Goal: Task Accomplishment & Management: Manage account settings

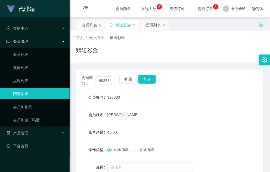
click at [220, 125] on form "会员账号 993380 会员姓名 迪恒利 账号余额 45.00 操作类型 彩金加款 彩金扣款 金额 确 定" at bounding box center [170, 141] width 188 height 98
click at [147, 77] on button "查 询" at bounding box center [147, 79] width 17 height 9
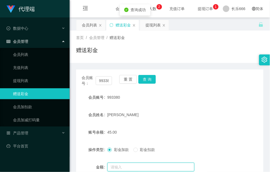
click at [144, 164] on input "text" at bounding box center [151, 167] width 87 height 9
type input "15"
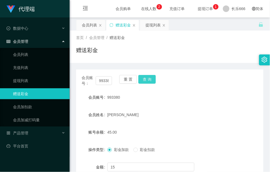
click at [149, 79] on button "查 询" at bounding box center [147, 79] width 17 height 9
click at [148, 80] on button "查 询" at bounding box center [147, 79] width 17 height 9
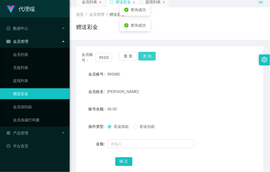
scroll to position [55, 0]
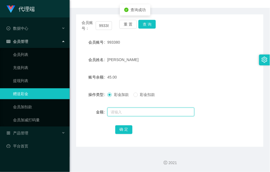
click at [133, 112] on input "text" at bounding box center [151, 112] width 87 height 9
type input "15"
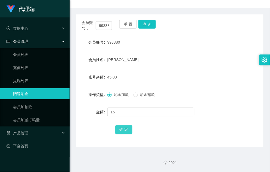
click at [121, 130] on button "确 定" at bounding box center [123, 129] width 17 height 9
drag, startPoint x: 184, startPoint y: 82, endPoint x: 269, endPoint y: 82, distance: 85.5
click at [185, 82] on form "会员账号 993380 会员姓名 迪恒利 账号余额 60.00 操作类型 彩金加款 彩金扣款 金额 确 定" at bounding box center [170, 86] width 188 height 98
click at [143, 23] on button "查 询" at bounding box center [147, 24] width 17 height 9
click at [217, 78] on div "账号余额 60.00" at bounding box center [170, 77] width 188 height 11
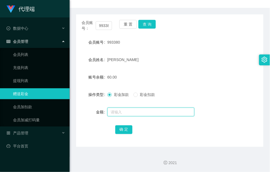
click at [123, 111] on input "text" at bounding box center [151, 112] width 87 height 9
type input "8"
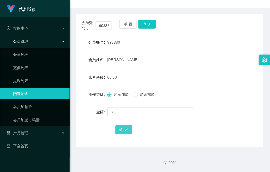
click at [122, 132] on button "确 定" at bounding box center [123, 129] width 17 height 9
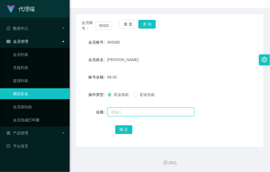
click at [120, 113] on input "text" at bounding box center [151, 112] width 87 height 9
type input "8"
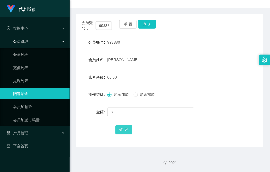
click at [119, 128] on button "确 定" at bounding box center [123, 129] width 17 height 9
drag, startPoint x: 162, startPoint y: 81, endPoint x: 158, endPoint y: 62, distance: 19.8
click at [162, 81] on div "76.00" at bounding box center [162, 77] width 109 height 11
click at [142, 27] on button "查 询" at bounding box center [147, 24] width 17 height 9
click at [173, 71] on form "会员账号 993380 会员姓名 迪恒利 账号余额 76.00 操作类型 彩金加款 彩金扣款 金额 确 定" at bounding box center [170, 86] width 188 height 98
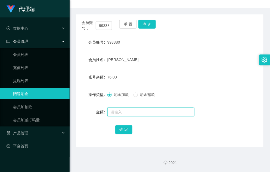
click at [124, 112] on input "text" at bounding box center [151, 112] width 87 height 9
type input "8"
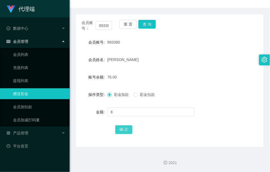
click at [130, 130] on button "确 定" at bounding box center [123, 129] width 17 height 9
drag, startPoint x: 198, startPoint y: 69, endPoint x: 194, endPoint y: 68, distance: 4.4
click at [199, 69] on form "会员账号 993380 会员姓名 迪恒利 账号余额 84.00 操作类型 彩金加款 彩金扣款 金额 确 定" at bounding box center [170, 86] width 188 height 98
click at [147, 26] on button "查 询" at bounding box center [147, 24] width 17 height 9
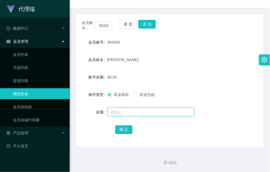
click at [134, 108] on input "text" at bounding box center [151, 112] width 87 height 9
type input "8"
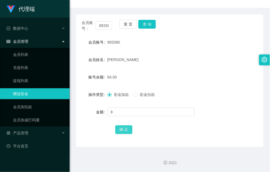
drag, startPoint x: 123, startPoint y: 127, endPoint x: 130, endPoint y: 124, distance: 7.8
click at [123, 128] on button "确 定" at bounding box center [123, 129] width 17 height 9
drag, startPoint x: 204, startPoint y: 128, endPoint x: 198, endPoint y: 127, distance: 6.6
click at [201, 128] on div "确 定" at bounding box center [169, 129] width 109 height 11
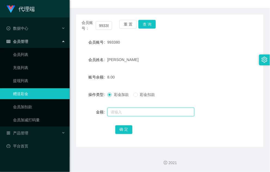
click at [157, 113] on input "text" at bounding box center [151, 112] width 87 height 9
type input "8"
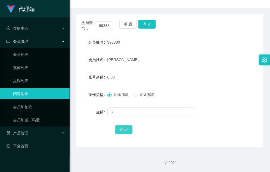
drag, startPoint x: 126, startPoint y: 127, endPoint x: 133, endPoint y: 127, distance: 6.5
click at [126, 128] on button "确 定" at bounding box center [123, 129] width 17 height 9
drag, startPoint x: 219, startPoint y: 98, endPoint x: 213, endPoint y: 87, distance: 13.0
click at [219, 98] on div "操作类型 彩金加款 彩金扣款" at bounding box center [170, 94] width 188 height 11
click at [146, 19] on div "会员账号： 993380 重 置 查 询 会员账号 993380 会员姓名 迪恒利 账号余额 16.00 操作类型 彩金加款 彩金扣款 金额 确 定" at bounding box center [170, 80] width 188 height 132
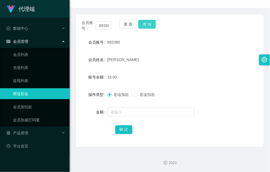
click at [146, 20] on button "查 询" at bounding box center [147, 24] width 17 height 9
drag, startPoint x: 196, startPoint y: 40, endPoint x: 230, endPoint y: 21, distance: 38.5
click at [197, 40] on div "993380" at bounding box center [162, 42] width 109 height 11
drag, startPoint x: 244, startPoint y: 108, endPoint x: 270, endPoint y: 104, distance: 26.2
click at [244, 108] on div "金额" at bounding box center [170, 111] width 188 height 11
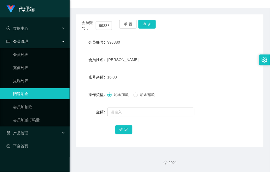
drag, startPoint x: 191, startPoint y: 44, endPoint x: 136, endPoint y: 37, distance: 55.7
click at [192, 45] on div "993380" at bounding box center [162, 42] width 109 height 11
drag, startPoint x: 148, startPoint y: 26, endPoint x: 159, endPoint y: 24, distance: 10.6
click at [149, 26] on button "查 询" at bounding box center [147, 24] width 17 height 9
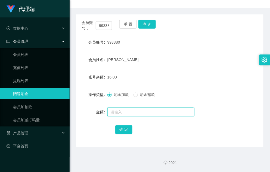
click at [143, 109] on input "text" at bounding box center [151, 112] width 87 height 9
type input "8"
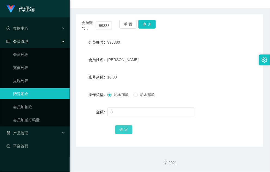
drag, startPoint x: 125, startPoint y: 127, endPoint x: 206, endPoint y: 108, distance: 83.2
click at [125, 128] on button "确 定" at bounding box center [123, 129] width 17 height 9
drag, startPoint x: 234, startPoint y: 91, endPoint x: 240, endPoint y: 90, distance: 5.3
click at [235, 92] on div "操作类型 彩金加款 彩金扣款" at bounding box center [170, 94] width 188 height 11
drag, startPoint x: 197, startPoint y: 87, endPoint x: 224, endPoint y: 73, distance: 30.0
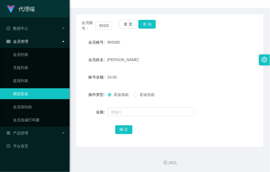
click at [198, 87] on form "会员账号 993380 会员姓名 迪恒利 账号余额 24.00 操作类型 彩金加款 彩金扣款 金额 确 定" at bounding box center [170, 86] width 188 height 98
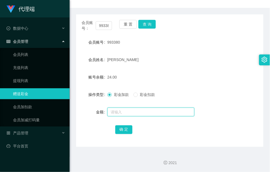
click at [128, 114] on input "text" at bounding box center [151, 112] width 87 height 9
type input "8"
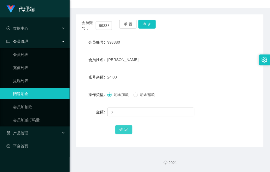
click at [127, 130] on button "确 定" at bounding box center [123, 129] width 17 height 9
click at [195, 85] on form "会员账号 993380 会员姓名 迪恒利 账号余额 32.00 操作类型 彩金加款 彩金扣款 金额 确 定" at bounding box center [170, 86] width 188 height 98
click at [201, 63] on div "[PERSON_NAME]" at bounding box center [162, 59] width 109 height 11
drag, startPoint x: 231, startPoint y: 120, endPoint x: 214, endPoint y: 110, distance: 19.7
click at [231, 120] on form "会员账号 993380 会员姓名 迪恒利 账号余额 32.00 操作类型 彩金加款 彩金扣款 金额 确 定" at bounding box center [170, 86] width 188 height 98
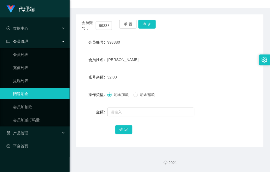
drag, startPoint x: 231, startPoint y: 99, endPoint x: 234, endPoint y: 99, distance: 3.0
click at [232, 99] on div "操作类型 彩金加款 彩金扣款" at bounding box center [170, 94] width 188 height 11
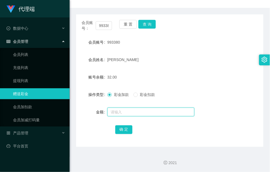
click at [131, 111] on input "text" at bounding box center [151, 112] width 87 height 9
type input "8"
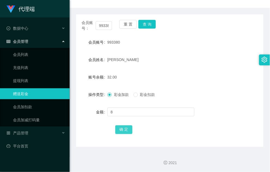
click at [127, 128] on button "确 定" at bounding box center [123, 129] width 17 height 9
drag, startPoint x: 213, startPoint y: 120, endPoint x: 204, endPoint y: 117, distance: 9.9
click at [213, 120] on form "会员账号 993380 会员姓名 迪恒利 账号余额 40.00 操作类型 彩金加款 彩金扣款 金额 确 定" at bounding box center [170, 86] width 188 height 98
click at [149, 25] on button "查 询" at bounding box center [147, 24] width 17 height 9
drag, startPoint x: 231, startPoint y: 98, endPoint x: 245, endPoint y: 93, distance: 15.2
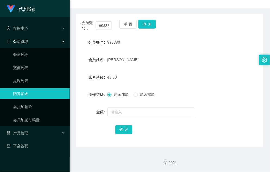
click at [231, 98] on div "操作类型 彩金加款 彩金扣款" at bounding box center [170, 94] width 188 height 11
click at [144, 27] on button "查 询" at bounding box center [147, 24] width 17 height 9
click at [146, 25] on button "查 询" at bounding box center [147, 24] width 17 height 9
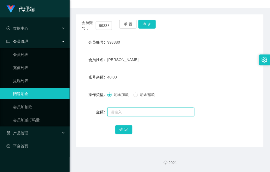
click at [143, 109] on input "text" at bounding box center [151, 112] width 87 height 9
type input "8"
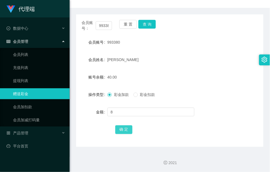
click at [125, 127] on button "确 定" at bounding box center [123, 129] width 17 height 9
click at [195, 75] on div "48.00" at bounding box center [162, 77] width 109 height 11
click at [155, 24] on button "查 询" at bounding box center [147, 24] width 17 height 9
drag, startPoint x: 175, startPoint y: 142, endPoint x: 172, endPoint y: 138, distance: 5.4
click at [175, 142] on div "会员账号： 993380 重 置 查 询 会员账号 993380 会员姓名 迪恒利 账号余额 48.00 操作类型 彩金加款 彩金扣款 金额 确 定" at bounding box center [170, 80] width 188 height 132
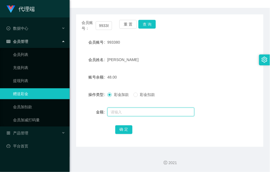
click at [125, 112] on input "text" at bounding box center [151, 112] width 87 height 9
type input "8"
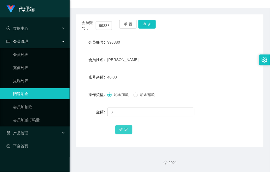
click at [125, 130] on button "确 定" at bounding box center [123, 129] width 17 height 9
drag, startPoint x: 231, startPoint y: 110, endPoint x: 236, endPoint y: 111, distance: 5.5
click at [231, 110] on div "金额" at bounding box center [170, 111] width 188 height 11
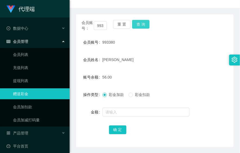
click at [139, 23] on button "查 询" at bounding box center [140, 24] width 17 height 9
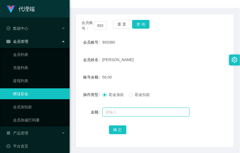
click at [124, 109] on input "text" at bounding box center [146, 112] width 87 height 9
type input "8"
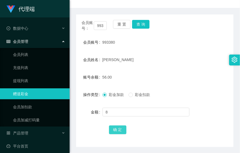
click at [118, 127] on button "确 定" at bounding box center [117, 129] width 17 height 9
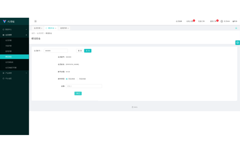
scroll to position [0, 0]
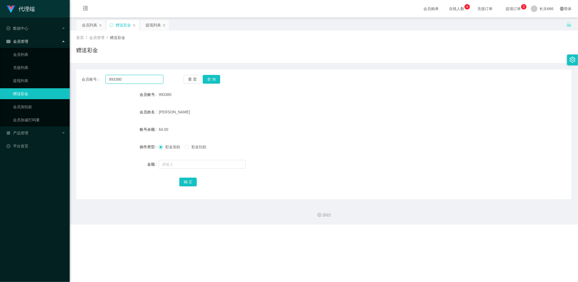
click at [127, 81] on input "993380" at bounding box center [135, 79] width 58 height 9
click at [213, 82] on button "查 询" at bounding box center [211, 79] width 17 height 9
click at [147, 26] on div "提现列表" at bounding box center [153, 25] width 15 height 10
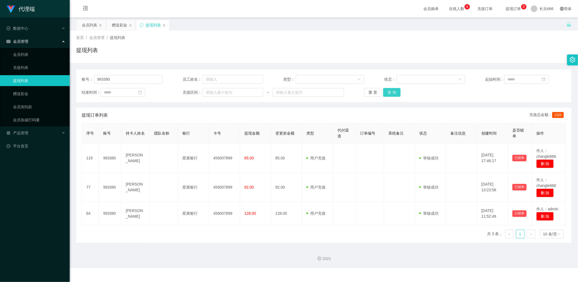
click at [270, 92] on button "查 询" at bounding box center [391, 92] width 17 height 9
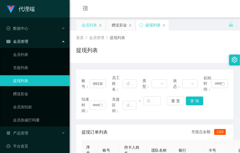
drag, startPoint x: 86, startPoint y: 24, endPoint x: 86, endPoint y: 27, distance: 3.0
click at [86, 24] on div "会员列表" at bounding box center [89, 25] width 15 height 10
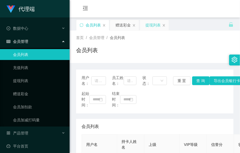
click at [151, 23] on div "提现列表" at bounding box center [153, 25] width 15 height 10
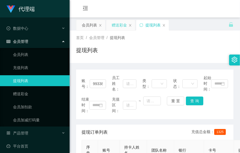
click at [121, 25] on div "赠送彩金" at bounding box center [119, 25] width 15 height 10
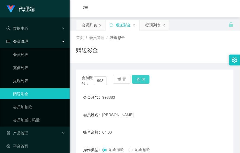
click at [146, 77] on button "查 询" at bounding box center [140, 79] width 17 height 9
click at [153, 124] on form "会员账号 993380 会员姓名 迪恒利 账号余额 64.00 操作类型 彩金加款 彩金扣款 金额 确 定" at bounding box center [155, 141] width 158 height 98
click at [143, 79] on button "查 询" at bounding box center [140, 79] width 17 height 9
click at [136, 80] on button "查 询" at bounding box center [140, 79] width 17 height 9
click at [138, 81] on button "查 询" at bounding box center [140, 79] width 17 height 9
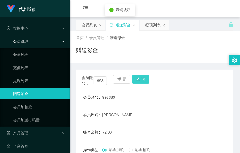
click at [143, 80] on button "查 询" at bounding box center [140, 79] width 17 height 9
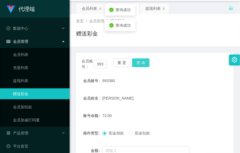
scroll to position [30, 0]
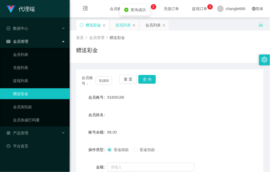
click at [117, 25] on div "提现列表" at bounding box center [123, 25] width 15 height 10
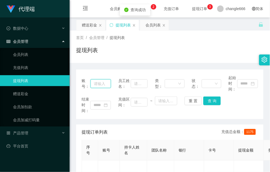
click at [101, 86] on input "text" at bounding box center [101, 83] width 20 height 9
paste input "91806186"
type input "91806186"
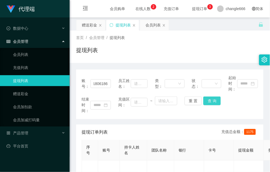
click at [212, 103] on button "查 询" at bounding box center [212, 100] width 17 height 9
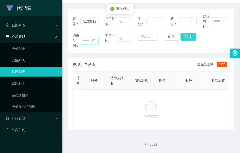
scroll to position [0, 0]
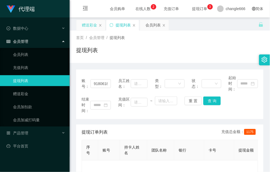
click at [91, 25] on div "赠送彩金" at bounding box center [89, 25] width 15 height 10
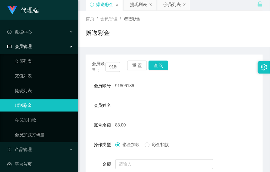
scroll to position [30, 0]
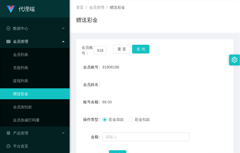
click at [168, 88] on div "会员姓名" at bounding box center [155, 84] width 158 height 11
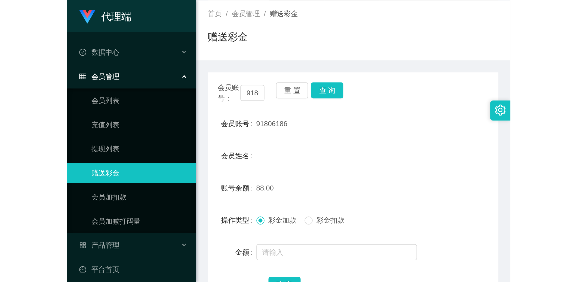
scroll to position [60, 0]
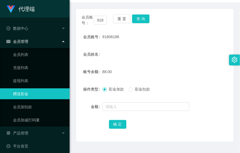
click at [192, 94] on form "会员账号 91806186 会员姓名 账号余额 88.00 操作类型 彩金加款 彩金扣款 金额 确 定" at bounding box center [155, 80] width 158 height 98
drag, startPoint x: 183, startPoint y: 87, endPoint x: 154, endPoint y: 56, distance: 43.3
click at [183, 87] on div "彩金加款 彩金扣款" at bounding box center [149, 89] width 92 height 11
drag, startPoint x: 142, startPoint y: 135, endPoint x: 143, endPoint y: 132, distance: 2.9
click at [143, 134] on div "会员账号： 91806186 重 置 查 询 会员账号 91806186 会员姓名 账号余额 88.00 操作类型 彩金加款 彩金扣款 金额 确 定" at bounding box center [155, 75] width 158 height 132
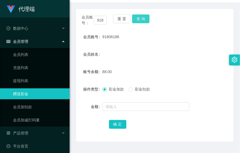
click at [139, 20] on button "查 询" at bounding box center [140, 18] width 17 height 9
drag, startPoint x: 165, startPoint y: 42, endPoint x: 235, endPoint y: 17, distance: 74.6
click at [165, 42] on form "会员账号 91806186 会员姓名 账号余额 48.00 操作类型 彩金加款 彩金扣款 金额 确 定" at bounding box center [155, 80] width 158 height 98
drag, startPoint x: 187, startPoint y: 86, endPoint x: 194, endPoint y: 83, distance: 8.2
click at [187, 86] on div "彩金加款 彩金扣款" at bounding box center [149, 89] width 92 height 11
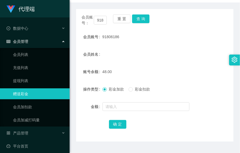
scroll to position [0, 0]
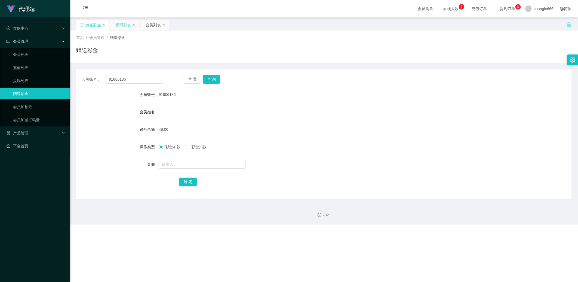
click at [125, 23] on div "提现列表" at bounding box center [123, 25] width 15 height 10
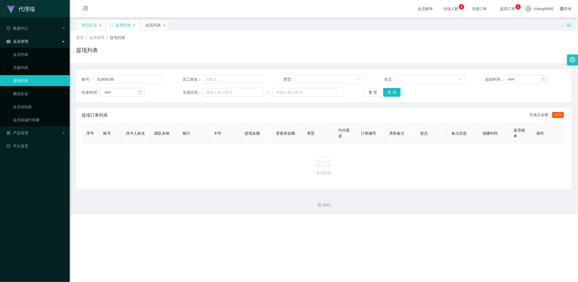
click at [96, 23] on div "赠送彩金" at bounding box center [89, 25] width 15 height 10
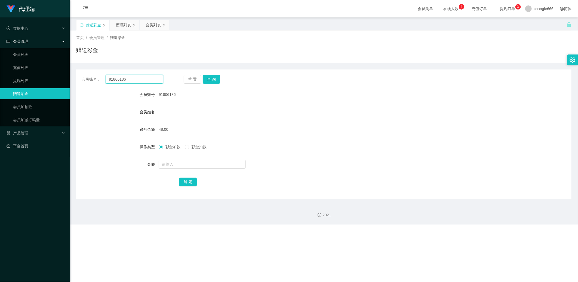
click at [114, 79] on input "91806186" at bounding box center [135, 79] width 58 height 9
drag, startPoint x: 114, startPoint y: 79, endPoint x: 123, endPoint y: 53, distance: 27.2
click at [114, 79] on input "91806186" at bounding box center [135, 79] width 58 height 9
click at [122, 27] on div "提现列表" at bounding box center [123, 25] width 15 height 10
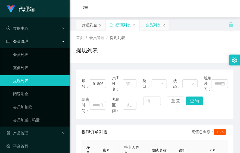
click at [155, 24] on div "会员列表" at bounding box center [153, 25] width 15 height 10
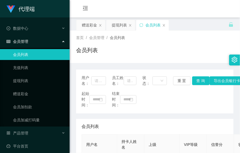
drag, startPoint x: 179, startPoint y: 115, endPoint x: 148, endPoint y: 33, distance: 87.3
click at [179, 113] on div "用户名： 员工姓名： 状态： 重 置 查 询 导出会员银行卡 起始时间： 结束时间：" at bounding box center [155, 91] width 158 height 44
drag, startPoint x: 172, startPoint y: 54, endPoint x: 166, endPoint y: 51, distance: 6.5
click at [172, 54] on div "会员列表" at bounding box center [155, 52] width 158 height 13
click at [119, 27] on div "提现列表" at bounding box center [119, 25] width 15 height 10
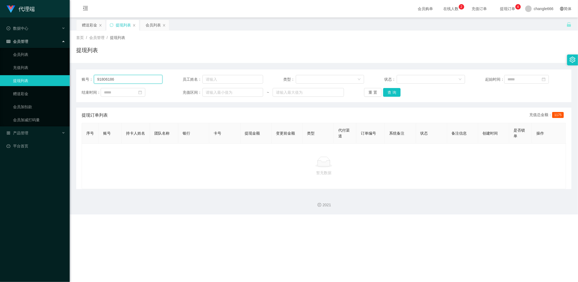
click at [122, 76] on input "91806186" at bounding box center [128, 79] width 69 height 9
click at [270, 90] on button "查 询" at bounding box center [391, 92] width 17 height 9
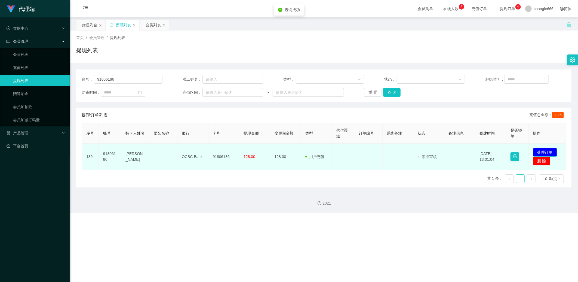
click at [270, 149] on button "处理订单" at bounding box center [545, 152] width 24 height 9
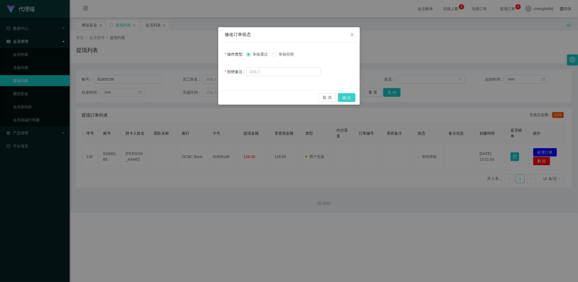
click at [270, 99] on button "确 定" at bounding box center [346, 97] width 17 height 9
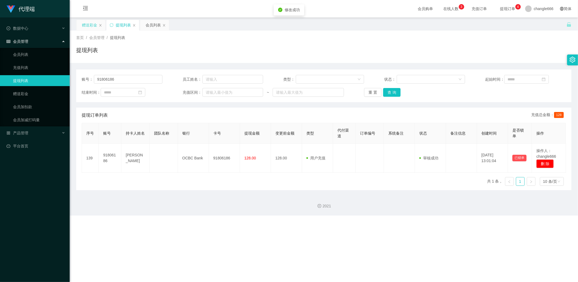
click at [94, 26] on div "赠送彩金" at bounding box center [89, 25] width 15 height 10
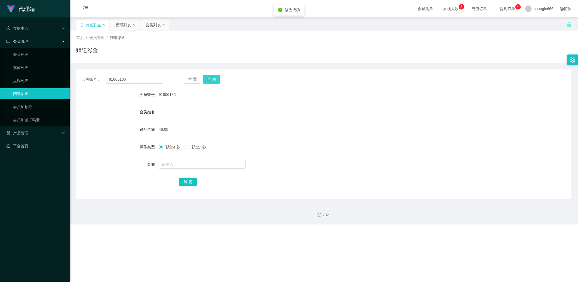
click at [212, 78] on button "查 询" at bounding box center [211, 79] width 17 height 9
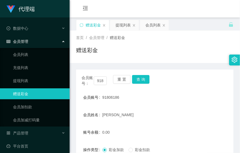
click at [179, 83] on div "会员账号： 91806186 重 置 查 询" at bounding box center [155, 80] width 158 height 11
click at [139, 79] on button "查 询" at bounding box center [140, 79] width 17 height 9
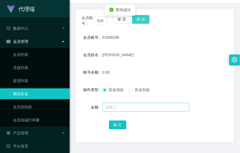
scroll to position [60, 0]
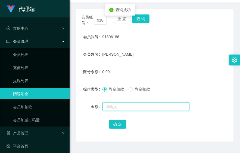
click at [129, 109] on input "text" at bounding box center [146, 106] width 87 height 9
type input "65"
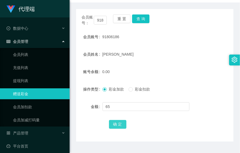
click at [121, 122] on button "确 定" at bounding box center [117, 124] width 17 height 9
click at [143, 17] on button "查 询" at bounding box center [140, 18] width 17 height 9
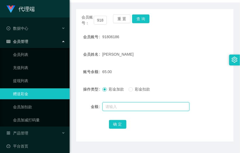
click at [119, 107] on input "text" at bounding box center [146, 106] width 87 height 9
type input "5"
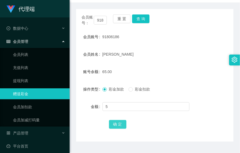
click at [114, 124] on button "确 定" at bounding box center [117, 124] width 17 height 9
drag, startPoint x: 186, startPoint y: 61, endPoint x: 182, endPoint y: 52, distance: 9.4
click at [186, 61] on form "会员账号 91806186 会员姓名 zhang lihuan 账号余额 70.00 操作类型 彩金加款 彩金扣款 金额 确 定" at bounding box center [155, 80] width 158 height 98
click at [141, 22] on button "查 询" at bounding box center [140, 18] width 17 height 9
drag, startPoint x: 162, startPoint y: 36, endPoint x: 204, endPoint y: 46, distance: 43.4
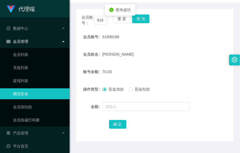
click at [162, 36] on div "91806186" at bounding box center [149, 36] width 92 height 11
click at [187, 54] on div "zhang lihuan" at bounding box center [149, 54] width 92 height 11
click at [144, 16] on button "查 询" at bounding box center [140, 18] width 17 height 9
drag, startPoint x: 178, startPoint y: 45, endPoint x: 199, endPoint y: 51, distance: 21.7
click at [178, 45] on form "会员账号 91806186 会员姓名 zhang lihuan 账号余额 70.00 操作类型 彩金加款 彩金扣款 金额 确 定" at bounding box center [155, 80] width 158 height 98
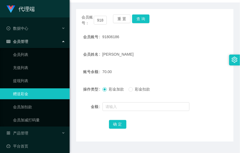
click at [185, 70] on div "70.00" at bounding box center [149, 71] width 92 height 11
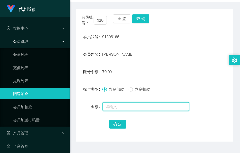
click at [154, 104] on input "text" at bounding box center [146, 106] width 87 height 9
type input "8"
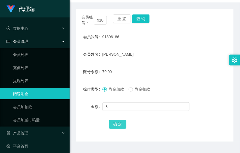
click at [118, 123] on button "确 定" at bounding box center [117, 124] width 17 height 9
click at [180, 60] on form "会员账号 91806186 会员姓名 zhang lihuan 账号余额 78.00 操作类型 彩金加款 彩金扣款 金额 确 定" at bounding box center [155, 80] width 158 height 98
click at [140, 19] on button "查 询" at bounding box center [140, 18] width 17 height 9
drag, startPoint x: 163, startPoint y: 41, endPoint x: 234, endPoint y: 51, distance: 71.7
click at [163, 42] on div "91806186" at bounding box center [149, 36] width 92 height 11
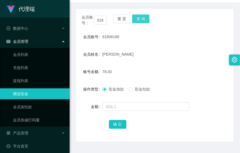
click at [139, 22] on button "查 询" at bounding box center [140, 18] width 17 height 9
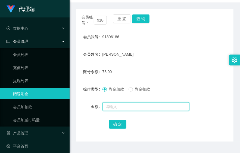
click at [120, 106] on input "text" at bounding box center [146, 106] width 87 height 9
type input "8"
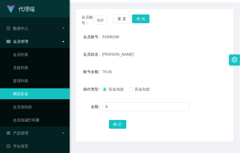
click at [121, 130] on div "会员账号： 91806186 重 置 查 询 会员账号 91806186 会员姓名 zhang lihuan 账号余额 78.00 操作类型 彩金加款 彩金扣…" at bounding box center [155, 75] width 158 height 132
click at [119, 126] on button "确 定" at bounding box center [117, 124] width 17 height 9
click at [137, 11] on div "会员账号： 91806186 重 置 查 询 会员账号 91806186 会员姓名 zhang lihuan 账号余额 86.00 操作类型 彩金加款 彩金扣…" at bounding box center [155, 75] width 158 height 132
click at [142, 18] on button "查 询" at bounding box center [140, 18] width 17 height 9
click at [192, 55] on div "zhang lihuan" at bounding box center [149, 54] width 92 height 11
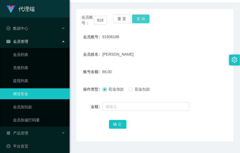
drag, startPoint x: 176, startPoint y: 56, endPoint x: 146, endPoint y: 22, distance: 46.3
click at [176, 54] on div "zhang lihuan" at bounding box center [149, 54] width 92 height 11
click at [145, 22] on button "查 询" at bounding box center [140, 18] width 17 height 9
click at [200, 45] on form "会员账号 91806186 会员姓名 zhang lihuan 账号余额 86.00 操作类型 彩金加款 彩金扣款 金额 确 定" at bounding box center [155, 80] width 158 height 98
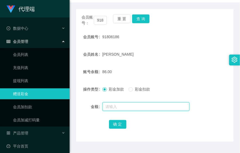
drag, startPoint x: 115, startPoint y: 106, endPoint x: 125, endPoint y: 106, distance: 9.8
click at [115, 106] on input "text" at bounding box center [146, 106] width 87 height 9
type input "/"
type input "8"
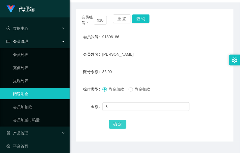
click at [112, 124] on button "确 定" at bounding box center [117, 124] width 17 height 9
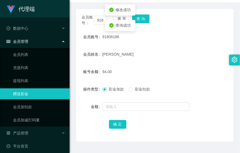
click at [167, 50] on div "zhang lihuan" at bounding box center [149, 54] width 92 height 11
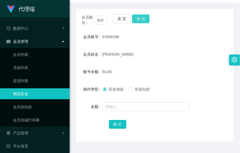
click at [142, 19] on button "查 询" at bounding box center [140, 18] width 17 height 9
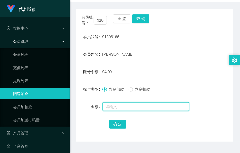
click at [149, 107] on input "text" at bounding box center [146, 106] width 87 height 9
type input "8"
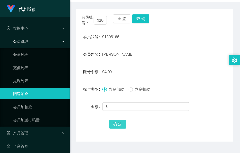
click at [120, 121] on button "确 定" at bounding box center [117, 124] width 17 height 9
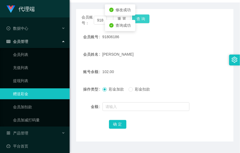
click at [146, 18] on button "查 询" at bounding box center [140, 18] width 17 height 9
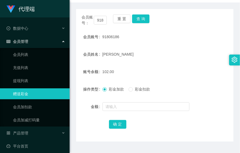
drag, startPoint x: 184, startPoint y: 66, endPoint x: 137, endPoint y: 98, distance: 57.3
click at [184, 66] on div "102.00" at bounding box center [149, 71] width 92 height 11
click at [109, 124] on button "确 定" at bounding box center [117, 124] width 17 height 9
click at [140, 22] on button "查 询" at bounding box center [140, 18] width 17 height 9
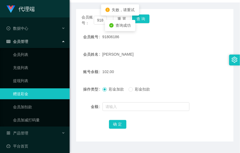
click at [149, 43] on form "会员账号 91806186 会员姓名 zhang lihuan 账号余额 102.00 操作类型 彩金加款 彩金扣款 金额 确 定" at bounding box center [155, 80] width 158 height 98
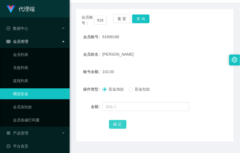
click at [124, 127] on button "确 定" at bounding box center [117, 124] width 17 height 9
drag, startPoint x: 171, startPoint y: 83, endPoint x: 207, endPoint y: 40, distance: 55.7
click at [172, 83] on form "会员账号 91806186 会员姓名 zhang lihuan 账号余额 102.00 操作类型 彩金加款 彩金扣款 金额 确 定" at bounding box center [155, 80] width 158 height 98
drag, startPoint x: 122, startPoint y: 124, endPoint x: 154, endPoint y: 96, distance: 41.7
click at [122, 124] on button "确 定" at bounding box center [117, 124] width 17 height 9
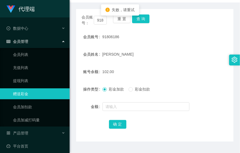
drag, startPoint x: 179, startPoint y: 69, endPoint x: 210, endPoint y: 66, distance: 30.6
click at [179, 69] on div "102.00" at bounding box center [149, 71] width 92 height 11
click at [147, 19] on button "查 询" at bounding box center [140, 18] width 17 height 9
click at [139, 18] on button "查 询" at bounding box center [140, 18] width 17 height 9
click at [167, 62] on form "会员账号 91806186 会员姓名 zhang lihuan 账号余额 102.00 操作类型 彩金加款 彩金扣款 金额 确 定" at bounding box center [155, 80] width 158 height 98
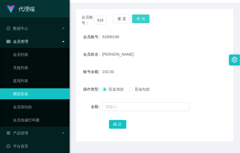
click at [145, 19] on button "查 询" at bounding box center [140, 18] width 17 height 9
click at [175, 61] on form "会员账号 91806186 会员姓名 zhang lihuan 账号余额 102.00 操作类型 彩金加款 彩金扣款 金额 确 定" at bounding box center [155, 80] width 158 height 98
click at [148, 18] on button "查 询" at bounding box center [140, 18] width 17 height 9
click at [141, 20] on button "查 询" at bounding box center [140, 18] width 17 height 9
click at [140, 16] on button "查 询" at bounding box center [140, 18] width 17 height 9
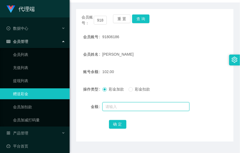
click at [158, 103] on input "text" at bounding box center [146, 106] width 87 height 9
type input "8"
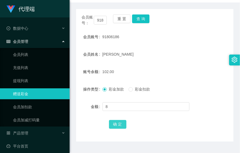
click at [119, 123] on button "确 定" at bounding box center [117, 124] width 17 height 9
click at [176, 75] on div "110.00" at bounding box center [149, 71] width 92 height 11
drag, startPoint x: 139, startPoint y: 16, endPoint x: 151, endPoint y: 24, distance: 14.6
click at [139, 16] on button "查 询" at bounding box center [140, 18] width 17 height 9
click at [187, 58] on div "zhang lihuan" at bounding box center [149, 54] width 92 height 11
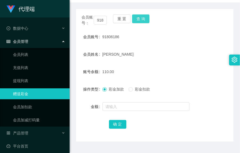
click at [142, 20] on button "查 询" at bounding box center [140, 18] width 17 height 9
click at [178, 59] on div "zhang lihuan" at bounding box center [149, 54] width 92 height 11
click at [148, 19] on button "查 询" at bounding box center [140, 18] width 17 height 9
click at [166, 63] on form "会员账号 91806186 会员姓名 zhang lihuan 账号余额 110.00 操作类型 彩金加款 彩金扣款 金额 确 定" at bounding box center [155, 80] width 158 height 98
click at [171, 77] on form "会员账号 91806186 会员姓名 zhang lihuan 账号余额 110.00 操作类型 彩金加款 彩金扣款 金额 确 定" at bounding box center [155, 80] width 158 height 98
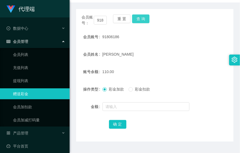
drag, startPoint x: 171, startPoint y: 77, endPoint x: 141, endPoint y: 20, distance: 64.2
click at [141, 20] on button "查 询" at bounding box center [140, 18] width 17 height 9
drag, startPoint x: 166, startPoint y: 54, endPoint x: 175, endPoint y: 39, distance: 17.4
click at [167, 54] on div "zhang lihuan" at bounding box center [149, 54] width 92 height 11
drag, startPoint x: 180, startPoint y: 68, endPoint x: 155, endPoint y: 44, distance: 34.5
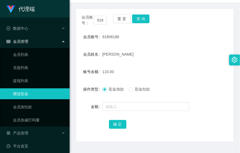
click at [179, 68] on div "110.00" at bounding box center [149, 71] width 92 height 11
drag, startPoint x: 140, startPoint y: 18, endPoint x: 143, endPoint y: 18, distance: 3.5
click at [140, 18] on button "查 询" at bounding box center [140, 18] width 17 height 9
click at [142, 18] on button "查 询" at bounding box center [140, 18] width 17 height 9
click at [139, 20] on button "查 询" at bounding box center [140, 18] width 17 height 9
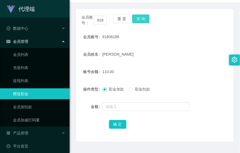
click at [139, 19] on button "查 询" at bounding box center [140, 18] width 17 height 9
click at [148, 25] on div "会员账号： 91806186 重 置 查 询" at bounding box center [155, 19] width 158 height 11
click at [148, 24] on div "会员账号： 91806186 重 置 查 询" at bounding box center [155, 19] width 158 height 11
click at [142, 21] on button "查 询" at bounding box center [140, 18] width 17 height 9
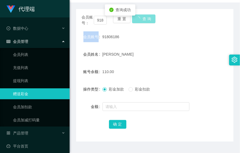
click at [142, 21] on div "会员账号： 91806186 重 置 查 询" at bounding box center [155, 19] width 158 height 11
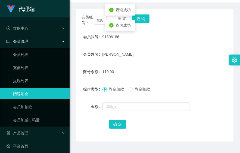
drag, startPoint x: 142, startPoint y: 21, endPoint x: 173, endPoint y: 56, distance: 46.7
click at [173, 56] on div "zhang lihuan" at bounding box center [149, 54] width 92 height 11
click at [145, 19] on button "查 询" at bounding box center [140, 18] width 17 height 9
click at [172, 54] on div "zhang lihuan" at bounding box center [149, 54] width 92 height 11
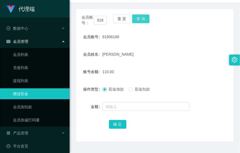
click at [134, 18] on button "查 询" at bounding box center [140, 18] width 17 height 9
click at [139, 19] on button "查 询" at bounding box center [140, 18] width 17 height 9
click at [147, 20] on button "查 询" at bounding box center [140, 18] width 17 height 9
click at [164, 53] on div "zhang lihuan" at bounding box center [149, 54] width 92 height 11
click at [141, 20] on button "查 询" at bounding box center [140, 18] width 17 height 9
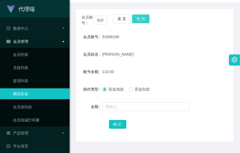
drag, startPoint x: 137, startPoint y: 19, endPoint x: 145, endPoint y: 15, distance: 8.3
click at [138, 19] on button "查 询" at bounding box center [140, 18] width 17 height 9
click at [142, 20] on button "查 询" at bounding box center [140, 18] width 17 height 9
click at [163, 59] on div "zhang lihuan" at bounding box center [149, 54] width 92 height 11
click at [143, 19] on button "查 询" at bounding box center [140, 18] width 17 height 9
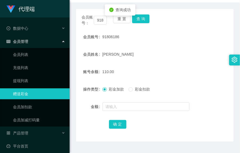
click at [171, 36] on div "91806186" at bounding box center [149, 36] width 92 height 11
click at [143, 19] on button "查 询" at bounding box center [140, 18] width 17 height 9
click at [136, 16] on button "查 询" at bounding box center [140, 18] width 17 height 9
click at [210, 49] on div "会员姓名 zhang lihuan" at bounding box center [155, 54] width 158 height 11
click at [145, 21] on button "查 询" at bounding box center [140, 18] width 17 height 9
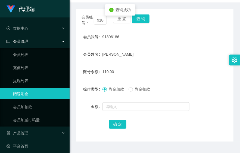
click at [181, 45] on form "会员账号 91806186 会员姓名 zhang lihuan 账号余额 110.00 操作类型 彩金加款 彩金扣款 金额 确 定" at bounding box center [155, 80] width 158 height 98
click at [146, 17] on button "查 询" at bounding box center [140, 18] width 17 height 9
click at [180, 50] on div "zhang lihuan" at bounding box center [149, 54] width 92 height 11
drag, startPoint x: 137, startPoint y: 17, endPoint x: 142, endPoint y: 16, distance: 5.0
click at [137, 17] on button "查 询" at bounding box center [140, 18] width 17 height 9
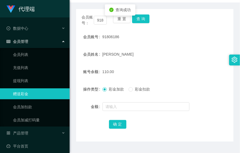
click at [178, 69] on div "110.00" at bounding box center [149, 71] width 92 height 11
click at [144, 17] on button "查 询" at bounding box center [140, 18] width 17 height 9
click at [143, 21] on button "查 询" at bounding box center [140, 18] width 17 height 9
click at [142, 20] on button "查 询" at bounding box center [140, 18] width 17 height 9
click at [145, 19] on button "查 询" at bounding box center [140, 18] width 17 height 9
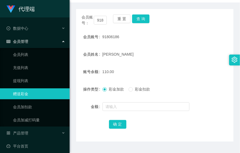
click at [172, 45] on form "会员账号 91806186 会员姓名 zhang lihuan 账号余额 110.00 操作类型 彩金加款 彩金扣款 金额 确 定" at bounding box center [155, 80] width 158 height 98
click at [145, 15] on button "查 询" at bounding box center [140, 18] width 17 height 9
click at [176, 55] on div "zhang lihuan" at bounding box center [149, 54] width 92 height 11
click at [180, 51] on div "zhang lihuan" at bounding box center [149, 54] width 92 height 11
click at [141, 17] on button "查 询" at bounding box center [140, 18] width 17 height 9
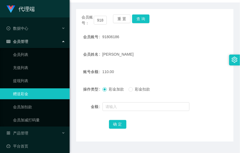
click at [170, 66] on div "110.00" at bounding box center [149, 71] width 92 height 11
click at [142, 21] on button "查 询" at bounding box center [140, 18] width 17 height 9
click at [142, 19] on button "查 询" at bounding box center [140, 18] width 17 height 9
click at [141, 21] on button "查 询" at bounding box center [140, 18] width 17 height 9
click at [137, 18] on button "查 询" at bounding box center [140, 18] width 17 height 9
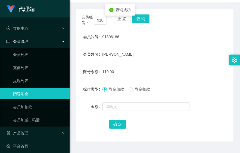
click at [165, 65] on form "会员账号 91806186 会员姓名 zhang lihuan 账号余额 110.00 操作类型 彩金加款 彩金扣款 金额 确 定" at bounding box center [155, 80] width 158 height 98
click at [135, 15] on button "查 询" at bounding box center [140, 18] width 17 height 9
drag, startPoint x: 163, startPoint y: 50, endPoint x: 193, endPoint y: 50, distance: 30.8
click at [163, 50] on div "zhang lihuan" at bounding box center [149, 54] width 92 height 11
drag, startPoint x: 186, startPoint y: 67, endPoint x: 178, endPoint y: 66, distance: 8.8
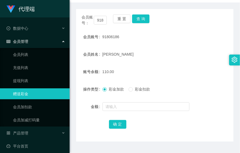
click at [186, 67] on div "110.00" at bounding box center [149, 71] width 92 height 11
click at [140, 20] on button "查 询" at bounding box center [140, 18] width 17 height 9
click at [180, 61] on form "会员账号 91806186 会员姓名 zhang lihuan 账号余额 110.00 操作类型 彩金加款 彩金扣款 金额 确 定" at bounding box center [155, 80] width 158 height 98
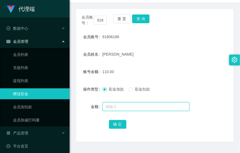
click at [146, 109] on input "text" at bounding box center [146, 106] width 87 height 9
type input "16"
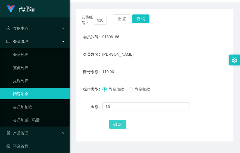
click at [117, 127] on button "确 定" at bounding box center [117, 124] width 17 height 9
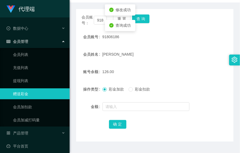
click at [168, 65] on form "会员账号 91806186 会员姓名 zhang lihuan 账号余额 126.00 操作类型 彩金加款 彩金扣款 金额 确 定" at bounding box center [155, 80] width 158 height 98
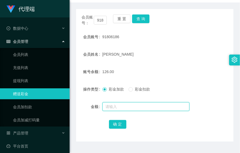
click at [121, 109] on input "text" at bounding box center [146, 106] width 87 height 9
type input "2"
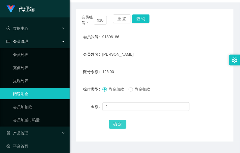
drag, startPoint x: 116, startPoint y: 123, endPoint x: 123, endPoint y: 120, distance: 7.4
click at [116, 123] on button "确 定" at bounding box center [117, 124] width 17 height 9
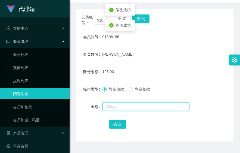
click at [122, 105] on input "text" at bounding box center [146, 106] width 87 height 9
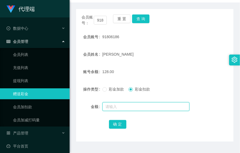
click at [125, 108] on input "text" at bounding box center [146, 106] width 87 height 9
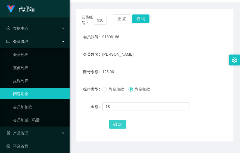
click at [116, 127] on button "确 定" at bounding box center [117, 124] width 17 height 9
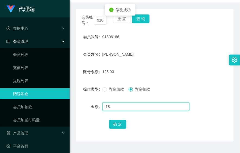
click at [112, 105] on input "18" at bounding box center [146, 106] width 87 height 9
type input "1"
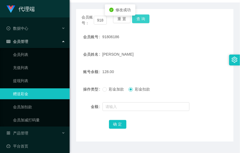
click at [144, 16] on button "查 询" at bounding box center [140, 18] width 17 height 9
click at [107, 90] on span "彩金加款" at bounding box center [117, 89] width 20 height 4
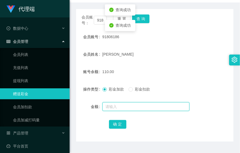
click at [116, 109] on input "text" at bounding box center [146, 106] width 87 height 9
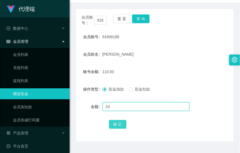
type input "24"
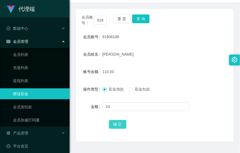
click at [111, 123] on button "确 定" at bounding box center [117, 124] width 17 height 9
click at [145, 22] on button "查 询" at bounding box center [140, 18] width 17 height 9
click at [166, 69] on div "134.00" at bounding box center [149, 71] width 92 height 11
click at [144, 17] on button "查 询" at bounding box center [140, 18] width 17 height 9
drag, startPoint x: 164, startPoint y: 81, endPoint x: 156, endPoint y: 54, distance: 28.6
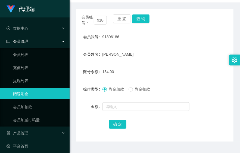
click at [164, 81] on form "会员账号 91806186 会员姓名 zhang lihuan 账号余额 134.00 操作类型 彩金加款 彩金扣款 金额 确 定" at bounding box center [155, 80] width 158 height 98
click at [142, 19] on button "查 询" at bounding box center [140, 18] width 17 height 9
click at [139, 17] on button "查 询" at bounding box center [140, 18] width 17 height 9
click at [139, 19] on button "查 询" at bounding box center [140, 18] width 17 height 9
click at [140, 17] on button "查 询" at bounding box center [140, 18] width 17 height 9
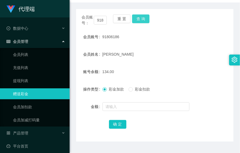
click at [136, 19] on button "查 询" at bounding box center [140, 18] width 17 height 9
click at [155, 44] on form "会员账号 91806186 会员姓名 zhang lihuan 账号余额 134.00 操作类型 彩金加款 彩金扣款 金额 确 定" at bounding box center [155, 80] width 158 height 98
click at [160, 62] on form "会员账号 91806186 会员姓名 zhang lihuan 账号余额 134.00 操作类型 彩金加款 彩金扣款 金额 确 定" at bounding box center [155, 80] width 158 height 98
click at [146, 19] on div "会员账号： 91806186 重 置 查 询" at bounding box center [155, 19] width 158 height 11
click at [169, 65] on form "会员账号 91806186 会员姓名 zhang lihuan 账号余额 134.00 操作类型 彩金加款 彩金扣款 金额 确 定" at bounding box center [155, 80] width 158 height 98
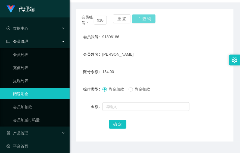
click at [141, 24] on div "会员账号： 91806186 重 置 查 询" at bounding box center [155, 19] width 158 height 11
click at [143, 59] on form "会员账号 91806186 会员姓名 zhang lihuan 账号余额 134.00 操作类型 彩金加款 彩金扣款 金额 确 定" at bounding box center [155, 80] width 158 height 98
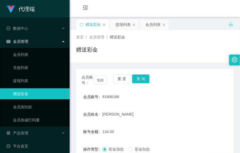
scroll to position [0, 0]
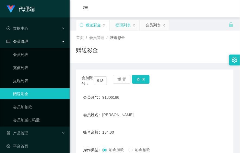
click at [123, 28] on div "提现列表" at bounding box center [123, 25] width 15 height 10
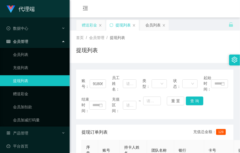
click at [88, 23] on div "赠送彩金" at bounding box center [89, 25] width 15 height 10
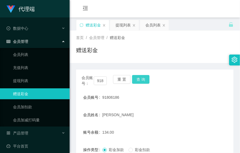
click at [138, 80] on button "查 询" at bounding box center [140, 79] width 17 height 9
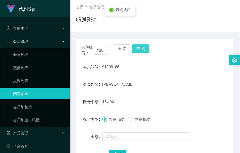
scroll to position [30, 0]
click at [148, 48] on button "查 询" at bounding box center [140, 49] width 17 height 9
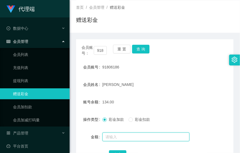
click at [134, 136] on input "text" at bounding box center [146, 136] width 87 height 9
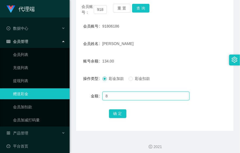
scroll to position [74, 0]
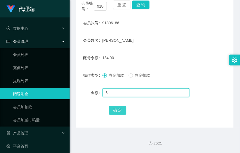
type input "8"
click at [117, 112] on button "确 定" at bounding box center [117, 110] width 17 height 9
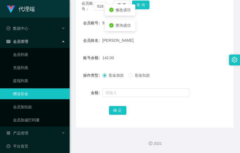
click at [180, 53] on div "142.00" at bounding box center [149, 57] width 92 height 11
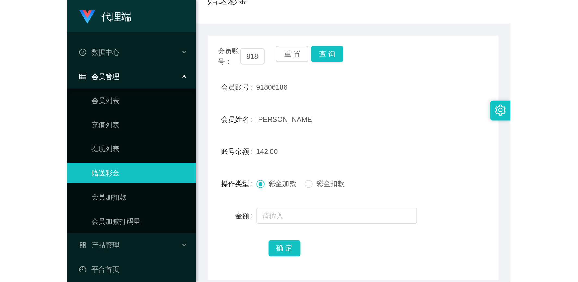
scroll to position [60, 0]
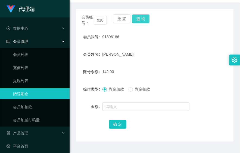
click at [137, 21] on button "查 询" at bounding box center [140, 18] width 17 height 9
click at [142, 21] on button "查 询" at bounding box center [140, 18] width 17 height 9
click at [143, 20] on button "查 询" at bounding box center [140, 18] width 17 height 9
click at [137, 18] on button "查 询" at bounding box center [140, 18] width 17 height 9
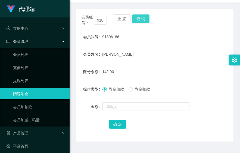
click at [141, 17] on button "查 询" at bounding box center [140, 18] width 17 height 9
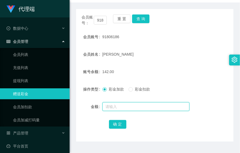
click at [118, 102] on input "text" at bounding box center [146, 106] width 87 height 9
type input "8"
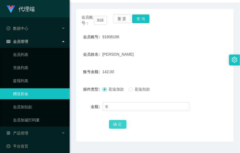
click at [120, 122] on button "确 定" at bounding box center [117, 124] width 17 height 9
click at [142, 17] on button "查 询" at bounding box center [140, 18] width 17 height 9
click at [129, 55] on div "zhang lihuan" at bounding box center [149, 54] width 92 height 11
click at [144, 17] on button "查 询" at bounding box center [140, 18] width 17 height 9
click at [176, 69] on div "150.00" at bounding box center [149, 71] width 92 height 11
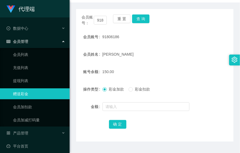
click at [174, 35] on div "91806186" at bounding box center [149, 36] width 92 height 11
click at [146, 20] on button "查 询" at bounding box center [140, 18] width 17 height 9
click at [142, 21] on button "查 询" at bounding box center [140, 18] width 17 height 9
click at [146, 20] on button "查 询" at bounding box center [140, 18] width 17 height 9
click at [177, 58] on div "zhang lihuan" at bounding box center [149, 54] width 92 height 11
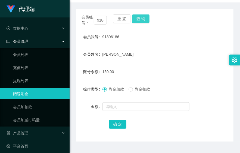
click at [136, 16] on button "查 询" at bounding box center [140, 18] width 17 height 9
drag, startPoint x: 182, startPoint y: 47, endPoint x: 217, endPoint y: 22, distance: 42.8
click at [183, 47] on form "会员账号 91806186 会员姓名 zhang lihuan 账号余额 150.00 操作类型 彩金加款 彩金扣款 金额 确 定" at bounding box center [155, 80] width 158 height 98
click at [197, 82] on form "会员账号 91806186 会员姓名 zhang lihuan 账号余额 150.00 操作类型 彩金加款 彩金扣款 金额 确 定" at bounding box center [155, 80] width 158 height 98
click at [140, 19] on button "查 询" at bounding box center [140, 18] width 17 height 9
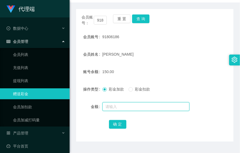
click at [128, 107] on input "text" at bounding box center [146, 106] width 87 height 9
type input "8"
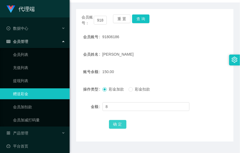
click at [121, 124] on button "确 定" at bounding box center [117, 124] width 17 height 9
click at [144, 19] on button "查 询" at bounding box center [140, 18] width 17 height 9
drag, startPoint x: 139, startPoint y: 20, endPoint x: 148, endPoint y: 32, distance: 15.0
click at [139, 20] on button "查 询" at bounding box center [140, 18] width 17 height 9
click at [173, 44] on form "会员账号 91806186 会员姓名 zhang lihuan 账号余额 158.00 操作类型 彩金加款 彩金扣款 金额 确 定" at bounding box center [155, 80] width 158 height 98
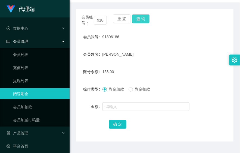
drag, startPoint x: 142, startPoint y: 20, endPoint x: 148, endPoint y: 20, distance: 6.3
click at [142, 20] on button "查 询" at bounding box center [140, 18] width 17 height 9
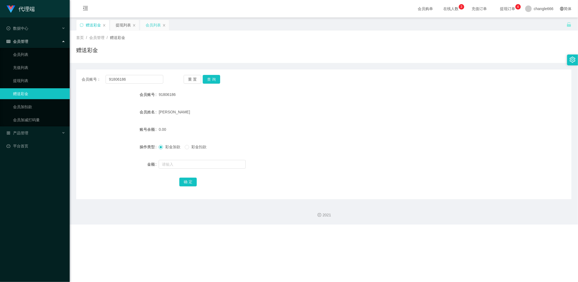
click at [149, 26] on div "会员列表" at bounding box center [153, 25] width 15 height 10
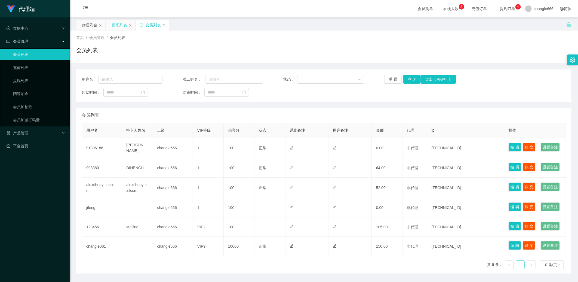
click at [123, 25] on div "提现列表" at bounding box center [119, 25] width 15 height 10
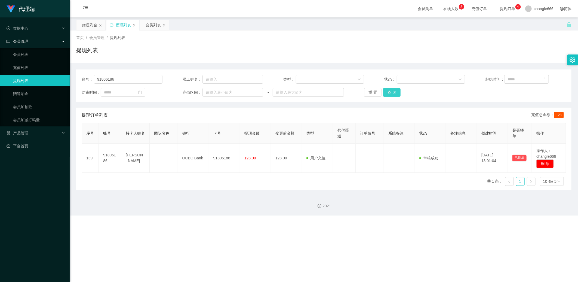
click at [270, 91] on button "查 询" at bounding box center [391, 92] width 17 height 9
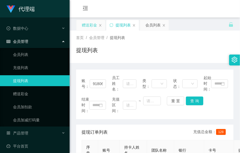
click at [93, 27] on div "赠送彩金" at bounding box center [89, 25] width 15 height 10
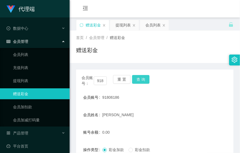
drag, startPoint x: 142, startPoint y: 84, endPoint x: 143, endPoint y: 82, distance: 2.9
click at [142, 83] on div "会员账号： 91806186 重 置 查 询" at bounding box center [155, 80] width 158 height 11
click at [123, 22] on div "提现列表" at bounding box center [123, 25] width 15 height 10
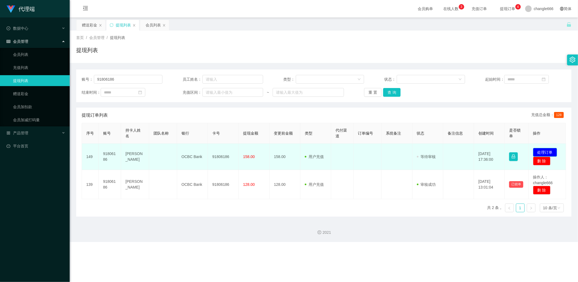
click at [270, 151] on button "处理订单" at bounding box center [545, 152] width 24 height 9
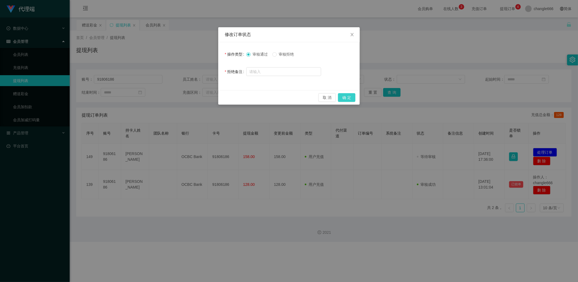
drag, startPoint x: 347, startPoint y: 99, endPoint x: 348, endPoint y: 93, distance: 6.8
click at [270, 99] on button "确 定" at bounding box center [346, 97] width 17 height 9
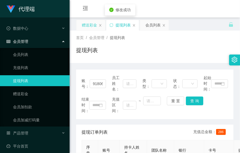
click at [89, 21] on div "赠送彩金" at bounding box center [89, 25] width 15 height 10
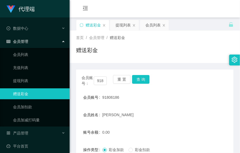
drag, startPoint x: 154, startPoint y: 96, endPoint x: 147, endPoint y: 102, distance: 9.5
click at [154, 96] on div "91806186" at bounding box center [149, 97] width 92 height 11
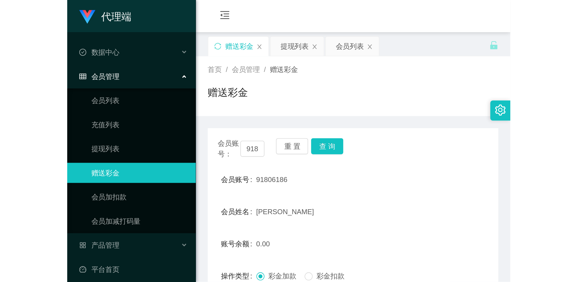
scroll to position [60, 0]
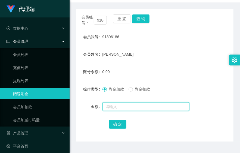
click at [117, 105] on input "text" at bounding box center [146, 106] width 87 height 9
type input "8"
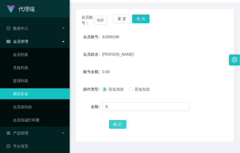
click at [116, 125] on button "确 定" at bounding box center [117, 124] width 17 height 9
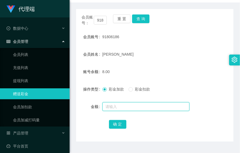
click at [119, 105] on input "text" at bounding box center [146, 106] width 87 height 9
type input "8"
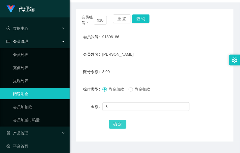
click at [113, 119] on div "确 定" at bounding box center [155, 123] width 92 height 11
click at [113, 122] on button "确 定" at bounding box center [117, 124] width 17 height 9
click at [141, 17] on button "查 询" at bounding box center [140, 18] width 17 height 9
click at [151, 53] on div "zhang lihuan" at bounding box center [149, 54] width 92 height 11
click at [145, 22] on button "查 询" at bounding box center [140, 18] width 17 height 9
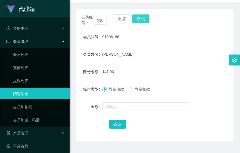
click at [142, 18] on button "查 询" at bounding box center [140, 18] width 17 height 9
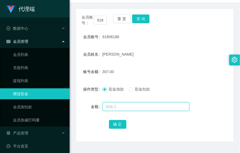
click at [117, 104] on input "text" at bounding box center [146, 106] width 87 height 9
type input "8"
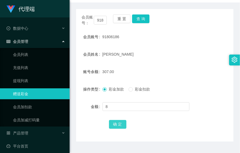
click at [118, 124] on button "确 定" at bounding box center [117, 124] width 17 height 9
drag, startPoint x: 138, startPoint y: 17, endPoint x: 148, endPoint y: 25, distance: 12.0
click at [138, 17] on button "查 询" at bounding box center [140, 18] width 17 height 9
click at [171, 52] on div "zhang lihuan" at bounding box center [149, 54] width 92 height 11
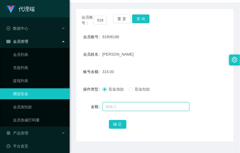
click at [142, 106] on input "text" at bounding box center [146, 106] width 87 height 9
type input "8"
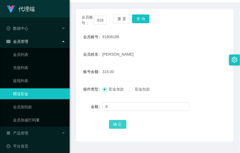
click at [113, 124] on button "确 定" at bounding box center [117, 124] width 17 height 9
drag, startPoint x: 196, startPoint y: 27, endPoint x: 206, endPoint y: 19, distance: 12.7
click at [196, 26] on div "会员账号： 91806186 重 置 查 询 会员账号 91806186 会员姓名 zhang lihuan 账号余额 8.00 操作类型 彩金加款 彩金扣款…" at bounding box center [155, 75] width 158 height 132
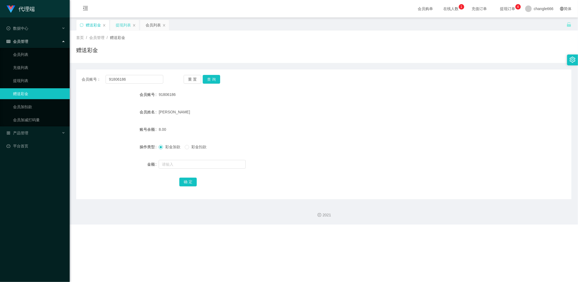
click at [118, 23] on div "提现列表" at bounding box center [123, 25] width 15 height 10
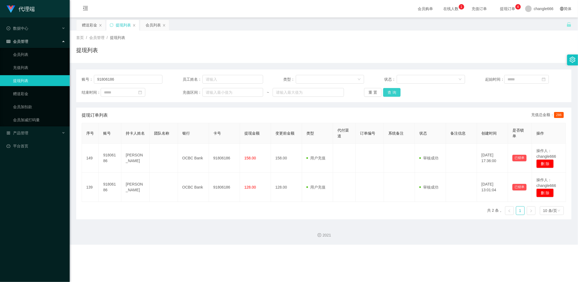
click at [270, 91] on button "查 询" at bounding box center [391, 92] width 17 height 9
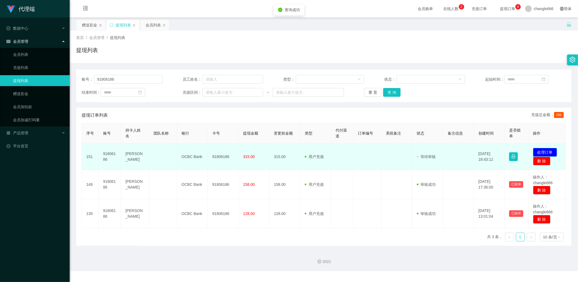
click at [270, 150] on button "处理订单" at bounding box center [545, 152] width 24 height 9
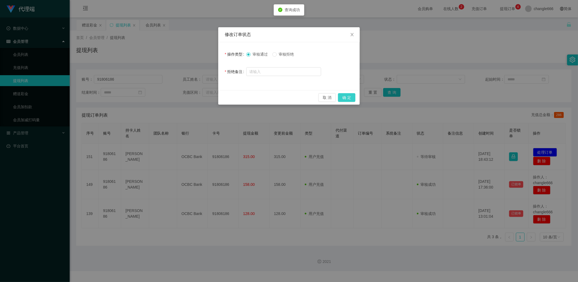
click at [270, 99] on button "确 定" at bounding box center [346, 97] width 17 height 9
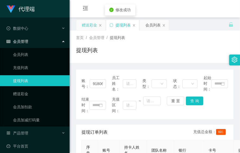
click at [84, 25] on div "赠送彩金" at bounding box center [89, 25] width 15 height 10
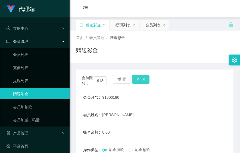
click at [145, 80] on button "查 询" at bounding box center [140, 79] width 17 height 9
click at [163, 78] on div "会员账号： 91806186 重 置 查 询" at bounding box center [155, 80] width 158 height 11
click at [140, 81] on button "查 询" at bounding box center [140, 79] width 17 height 9
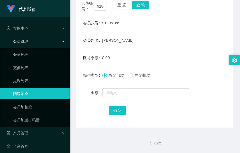
click at [158, 56] on div "8.00" at bounding box center [149, 57] width 92 height 11
click at [185, 57] on div "8.00" at bounding box center [149, 57] width 92 height 11
click at [142, 3] on button "查 询" at bounding box center [140, 5] width 17 height 9
drag, startPoint x: 229, startPoint y: 89, endPoint x: 210, endPoint y: 86, distance: 18.8
click at [229, 89] on div "金额" at bounding box center [155, 92] width 158 height 11
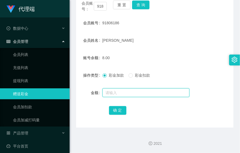
click at [117, 89] on input "text" at bounding box center [146, 92] width 87 height 9
type input "8"
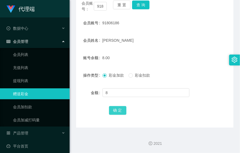
click at [115, 108] on button "确 定" at bounding box center [117, 110] width 17 height 9
drag, startPoint x: 198, startPoint y: 89, endPoint x: 197, endPoint y: 76, distance: 12.3
click at [199, 89] on div "金额" at bounding box center [155, 92] width 158 height 11
click at [140, 5] on button "查 询" at bounding box center [140, 5] width 17 height 9
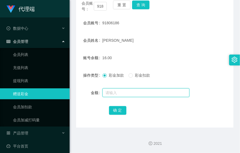
drag, startPoint x: 142, startPoint y: 92, endPoint x: 146, endPoint y: 90, distance: 3.8
click at [142, 92] on input "text" at bounding box center [146, 92] width 87 height 9
type input "8"
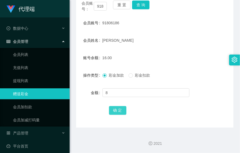
click at [116, 111] on button "确 定" at bounding box center [117, 110] width 17 height 9
drag, startPoint x: 157, startPoint y: 55, endPoint x: 137, endPoint y: 38, distance: 26.5
click at [157, 55] on div "24.00" at bounding box center [149, 57] width 92 height 11
click at [142, 5] on button "查 询" at bounding box center [140, 5] width 17 height 9
click at [201, 120] on div "会员账号： 91806186 重 置 查 询 会员账号 91806186 会员姓名 zhang lihuan 账号余额 24.00 操作类型 彩金加款 彩金扣…" at bounding box center [155, 61] width 158 height 132
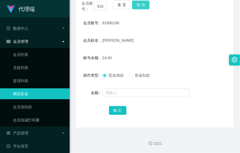
click at [141, 7] on button "查 询" at bounding box center [140, 5] width 17 height 9
click at [151, 66] on form "会员账号 91806186 会员姓名 zhang lihuan 账号余额 24.00 操作类型 彩金加款 彩金扣款 金额 确 定" at bounding box center [155, 66] width 158 height 98
click at [140, 5] on button "查 询" at bounding box center [140, 5] width 17 height 9
click at [170, 42] on div "zhang lihuan" at bounding box center [149, 40] width 92 height 11
drag, startPoint x: 187, startPoint y: 53, endPoint x: 173, endPoint y: 45, distance: 16.0
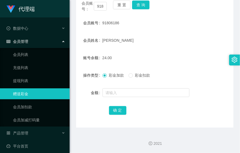
click at [187, 53] on div "24.00" at bounding box center [149, 57] width 92 height 11
click at [142, 4] on button "查 询" at bounding box center [140, 5] width 17 height 9
click at [212, 64] on form "会员账号 91806186 会员姓名 zhang lihuan 账号余额 24.00 操作类型 彩金加款 彩金扣款 金额 确 定" at bounding box center [155, 66] width 158 height 98
click at [202, 30] on form "会员账号 91806186 会员姓名 zhang lihuan 账号余额 24.00 操作类型 彩金加款 彩金扣款 金额 确 定" at bounding box center [155, 66] width 158 height 98
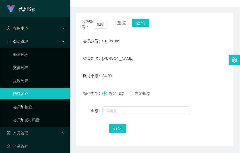
scroll to position [60, 0]
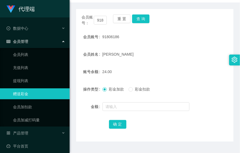
click at [155, 59] on div "zhang lihuan" at bounding box center [149, 54] width 92 height 11
click at [137, 17] on button "查 询" at bounding box center [140, 18] width 17 height 9
click at [162, 57] on div "zhang lihuan" at bounding box center [149, 54] width 92 height 11
click at [212, 55] on div "会员姓名 zhang lihuan" at bounding box center [155, 54] width 158 height 11
click at [143, 17] on button "查 询" at bounding box center [140, 18] width 17 height 9
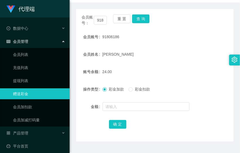
click at [167, 63] on form "会员账号 91806186 会员姓名 zhang lihuan 账号余额 24.00 操作类型 彩金加款 彩金扣款 金额 确 定" at bounding box center [155, 80] width 158 height 98
click at [138, 20] on button "查 询" at bounding box center [140, 18] width 17 height 9
click at [169, 48] on form "会员账号 91806186 会员姓名 zhang lihuan 账号余额 24.00 操作类型 彩金加款 彩金扣款 金额 确 定" at bounding box center [155, 80] width 158 height 98
drag, startPoint x: 172, startPoint y: 61, endPoint x: 145, endPoint y: 25, distance: 45.4
click at [172, 60] on form "会员账号 91806186 会员姓名 zhang lihuan 账号余额 24.00 操作类型 彩金加款 彩金扣款 金额 确 定" at bounding box center [155, 80] width 158 height 98
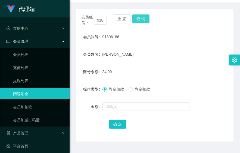
click at [137, 15] on button "查 询" at bounding box center [140, 18] width 17 height 9
click at [136, 20] on button "查 询" at bounding box center [140, 18] width 17 height 9
click at [163, 27] on div "会员账号： 91806186 重 置 查 询 会员账号 91806186 会员姓名 zhang lihuan 账号余额 24.00 操作类型 彩金加款 彩金扣…" at bounding box center [155, 75] width 158 height 132
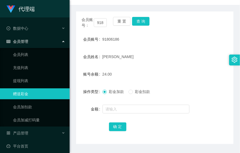
scroll to position [44, 0]
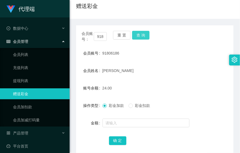
click at [144, 36] on button "查 询" at bounding box center [140, 35] width 17 height 9
click at [143, 36] on div "会员账号： 91806186 重 置 查 询" at bounding box center [155, 36] width 158 height 11
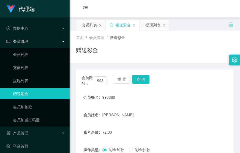
click at [142, 75] on button "查 询" at bounding box center [140, 79] width 17 height 9
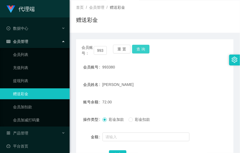
click at [143, 49] on button "查 询" at bounding box center [140, 49] width 17 height 9
click at [182, 66] on div "993380" at bounding box center [149, 67] width 92 height 11
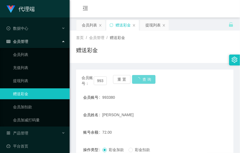
scroll to position [30, 0]
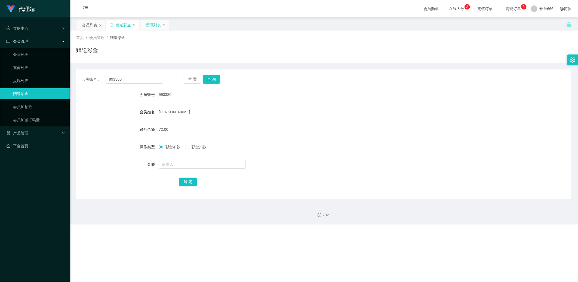
click at [158, 26] on div "提现列表" at bounding box center [153, 25] width 15 height 10
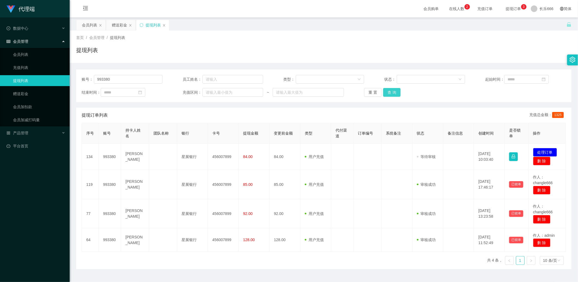
click at [240, 94] on button "查 询" at bounding box center [391, 92] width 17 height 9
click at [94, 27] on div "会员列表" at bounding box center [89, 25] width 15 height 10
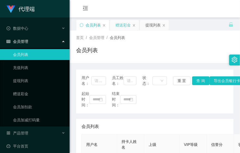
click at [113, 22] on div "赠送彩金" at bounding box center [124, 25] width 29 height 10
click at [123, 26] on div "赠送彩金" at bounding box center [123, 25] width 15 height 10
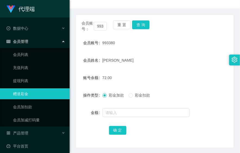
scroll to position [44, 0]
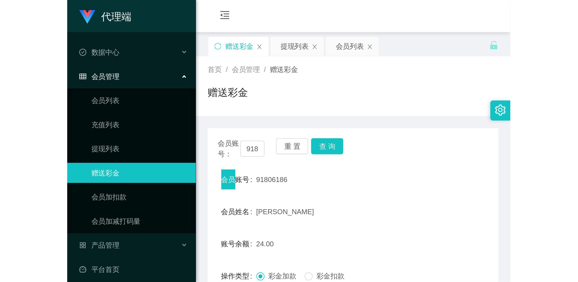
scroll to position [44, 0]
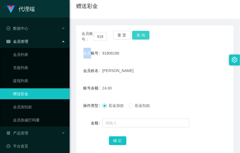
click at [145, 36] on button "查 询" at bounding box center [140, 35] width 17 height 9
click at [164, 57] on div "91806186" at bounding box center [149, 53] width 92 height 11
click at [170, 56] on div "91806186" at bounding box center [149, 53] width 92 height 11
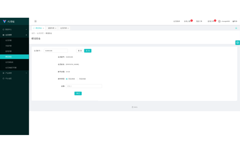
scroll to position [0, 0]
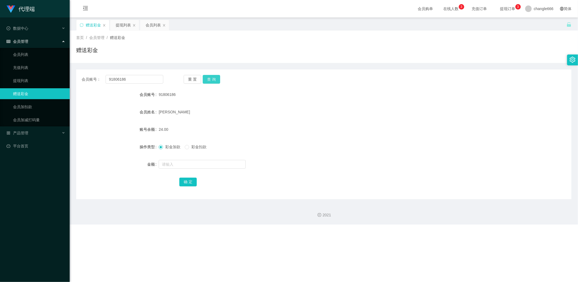
click at [211, 79] on button "查 询" at bounding box center [211, 79] width 17 height 9
click at [146, 26] on div "会员列表" at bounding box center [153, 25] width 15 height 10
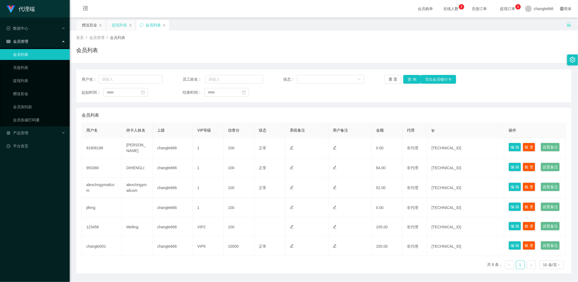
click at [121, 29] on div "提现列表" at bounding box center [119, 25] width 15 height 10
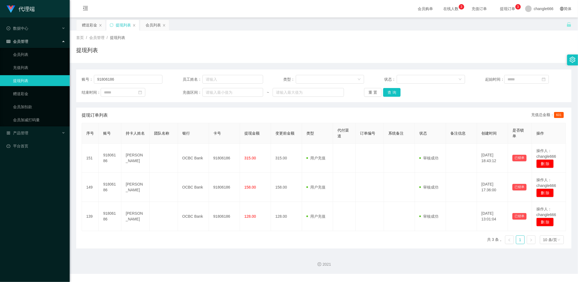
drag, startPoint x: 121, startPoint y: 72, endPoint x: 117, endPoint y: 79, distance: 7.8
click at [121, 73] on div "账号： 91806186 员工姓名： 类型： 状态： 起始时间： 结束时间： 充值区间： ~ 重 置 查 询" at bounding box center [323, 85] width 495 height 33
click at [117, 79] on input "91806186" at bounding box center [128, 79] width 69 height 9
click at [150, 23] on div "会员列表" at bounding box center [153, 25] width 15 height 10
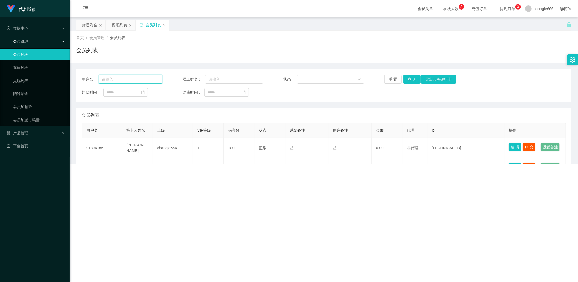
click at [121, 80] on input "text" at bounding box center [131, 79] width 64 height 9
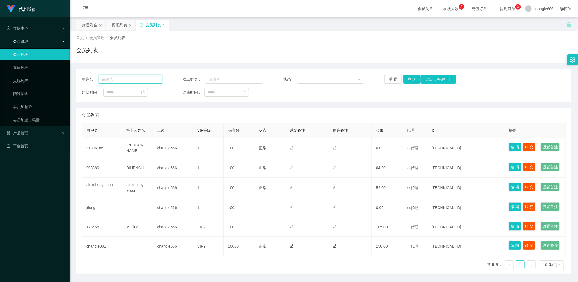
paste input "91806186"
type input "91806186"
click at [240, 79] on button "查 询" at bounding box center [411, 79] width 17 height 9
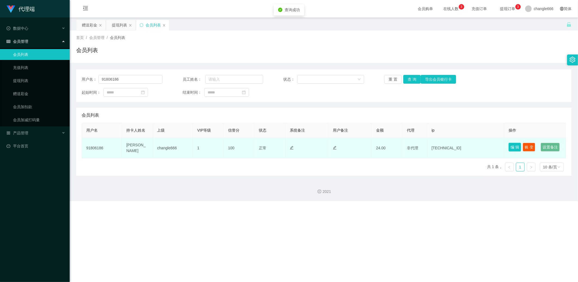
click at [240, 146] on button "编 辑" at bounding box center [515, 147] width 13 height 9
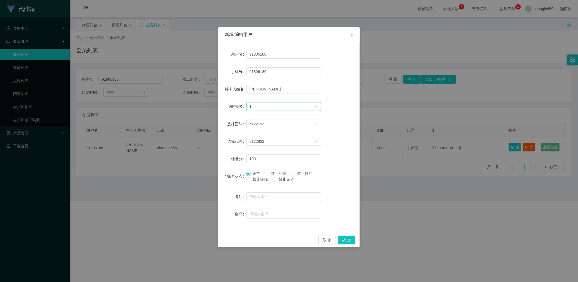
click at [240, 105] on div "选择VIP等级 1" at bounding box center [282, 106] width 65 height 8
click at [240, 117] on li "VIP1" at bounding box center [283, 116] width 75 height 9
click at [240, 152] on button "确 定" at bounding box center [346, 239] width 17 height 9
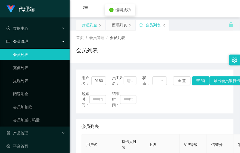
click at [93, 26] on div "赠送彩金" at bounding box center [89, 25] width 15 height 10
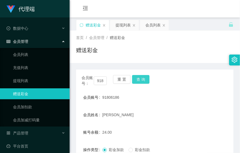
click at [143, 80] on button "查 询" at bounding box center [140, 79] width 17 height 9
drag, startPoint x: 186, startPoint y: 51, endPoint x: 173, endPoint y: 47, distance: 13.8
click at [186, 51] on div "赠送彩金" at bounding box center [155, 52] width 158 height 13
click at [143, 77] on button "查 询" at bounding box center [140, 79] width 17 height 9
click at [185, 59] on div "首页 / 会员管理 / 赠送彩金 / 赠送彩金" at bounding box center [155, 46] width 171 height 32
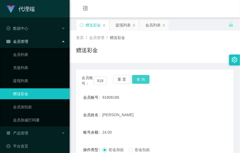
click at [143, 78] on button "查 询" at bounding box center [140, 79] width 17 height 9
click at [187, 59] on div "首页 / 会员管理 / 赠送彩金 / 赠送彩金" at bounding box center [155, 46] width 171 height 32
click at [143, 79] on button "查 询" at bounding box center [140, 79] width 17 height 9
click at [157, 62] on div "首页 / 会员管理 / 赠送彩金 / 赠送彩金" at bounding box center [155, 46] width 171 height 32
click at [212, 88] on div "会员账号： 91806186 重 置 查 询 会员账号 91806186 会员姓名 zhang lihuan 账号余额 24.00 操作类型 彩金加款 彩金扣…" at bounding box center [155, 135] width 158 height 132
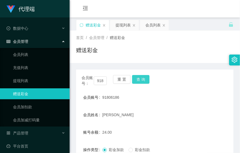
click at [137, 78] on button "查 询" at bounding box center [140, 79] width 17 height 9
click at [180, 121] on form "会员账号 91806186 会员姓名 zhang lihuan 账号余额 24.00 操作类型 彩金加款 彩金扣款 金额 确 定" at bounding box center [155, 141] width 158 height 98
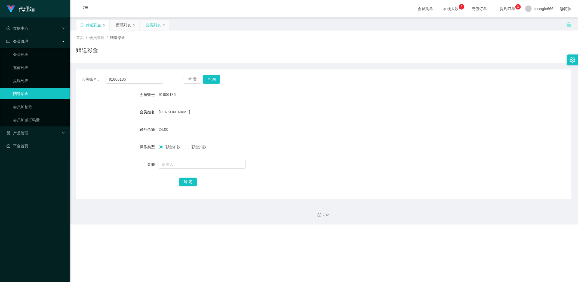
click at [148, 28] on div "会员列表" at bounding box center [153, 25] width 15 height 10
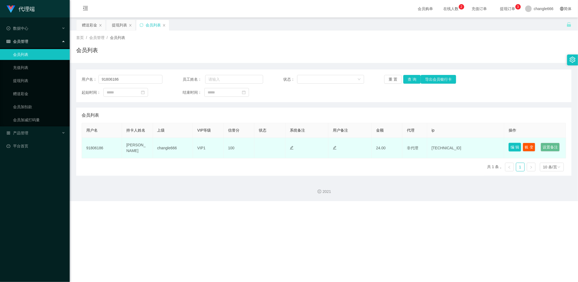
click at [240, 144] on button "编 辑" at bounding box center [515, 147] width 13 height 9
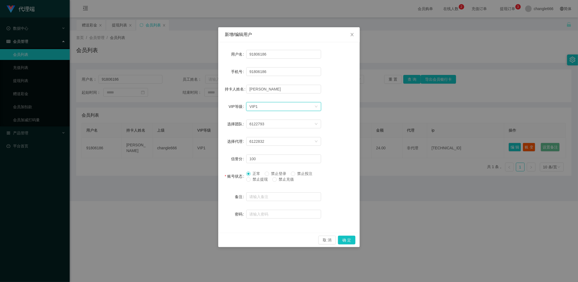
click at [240, 104] on div "选择VIP等级 VIP1" at bounding box center [282, 106] width 65 height 8
click at [240, 124] on li "VIP2" at bounding box center [283, 125] width 75 height 9
click at [240, 152] on button "确 定" at bounding box center [346, 239] width 17 height 9
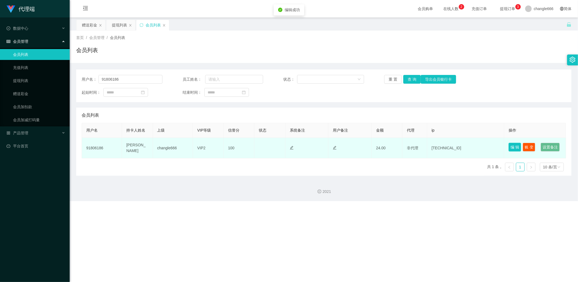
click at [240, 145] on button "编 辑" at bounding box center [515, 147] width 13 height 9
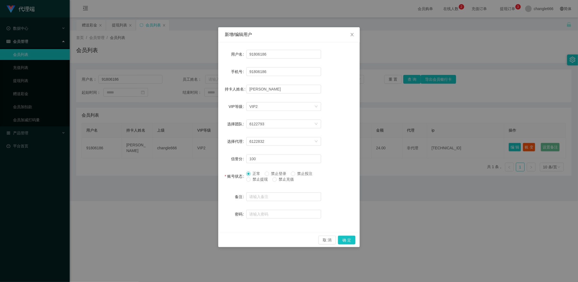
click at [240, 152] on div "新增/编辑用户 用户名 91806186 手机号 91806186 持卡人姓名 zhang lihuan VIP等级 选择VIP等级 VIP2 选择团队 61…" at bounding box center [289, 141] width 578 height 282
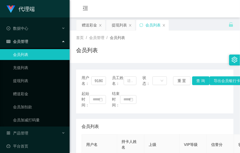
click at [177, 57] on div "会员列表" at bounding box center [155, 52] width 158 height 13
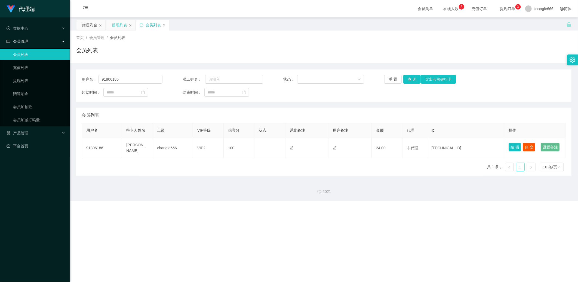
click at [124, 24] on div "提现列表" at bounding box center [119, 25] width 15 height 10
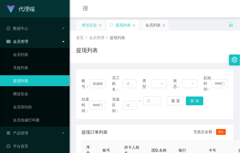
click at [91, 27] on div "赠送彩金" at bounding box center [89, 25] width 15 height 10
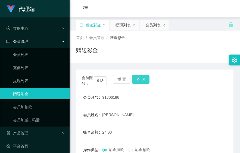
click at [148, 82] on button "查 询" at bounding box center [140, 79] width 17 height 9
drag, startPoint x: 206, startPoint y: 104, endPoint x: 161, endPoint y: 84, distance: 48.6
click at [205, 104] on form "会员账号 91806186 会员姓名 zhang lihuan 账号余额 24.00 操作类型 彩金加款 彩金扣款 金额 确 定" at bounding box center [155, 141] width 158 height 98
click at [143, 81] on button "查 询" at bounding box center [140, 79] width 17 height 9
drag, startPoint x: 201, startPoint y: 56, endPoint x: 172, endPoint y: 52, distance: 29.1
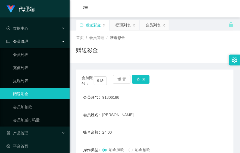
click at [200, 56] on div "赠送彩金" at bounding box center [155, 52] width 158 height 13
click at [136, 75] on button "查 询" at bounding box center [140, 79] width 17 height 9
click at [143, 76] on button "查 询" at bounding box center [140, 79] width 17 height 9
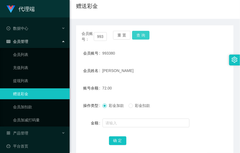
click at [144, 36] on button "查 询" at bounding box center [140, 35] width 17 height 9
